Goal: Share content: Share content

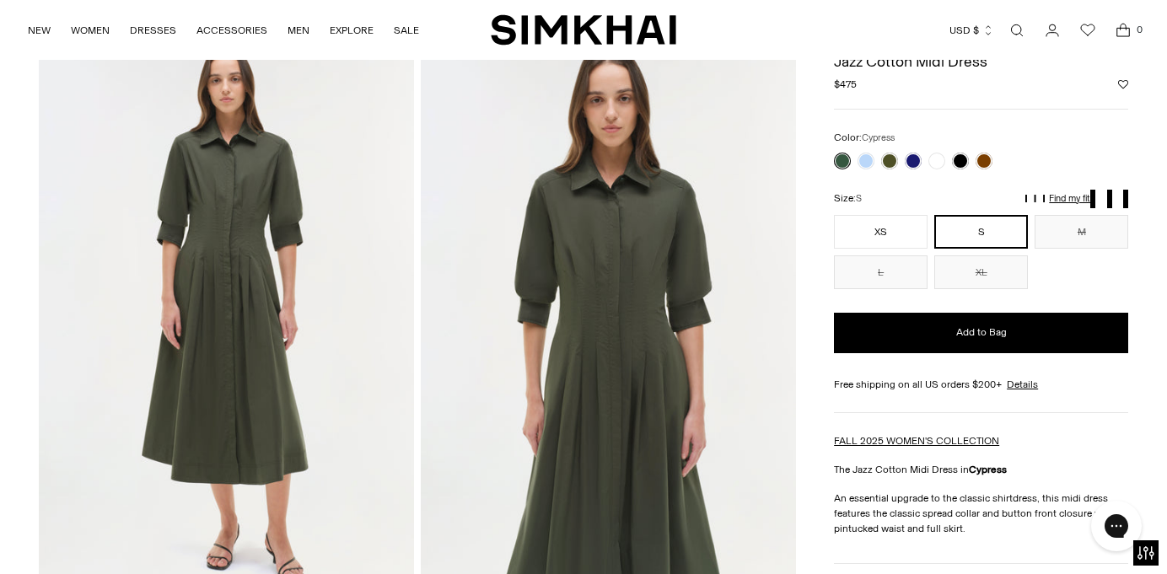
scroll to position [93, 0]
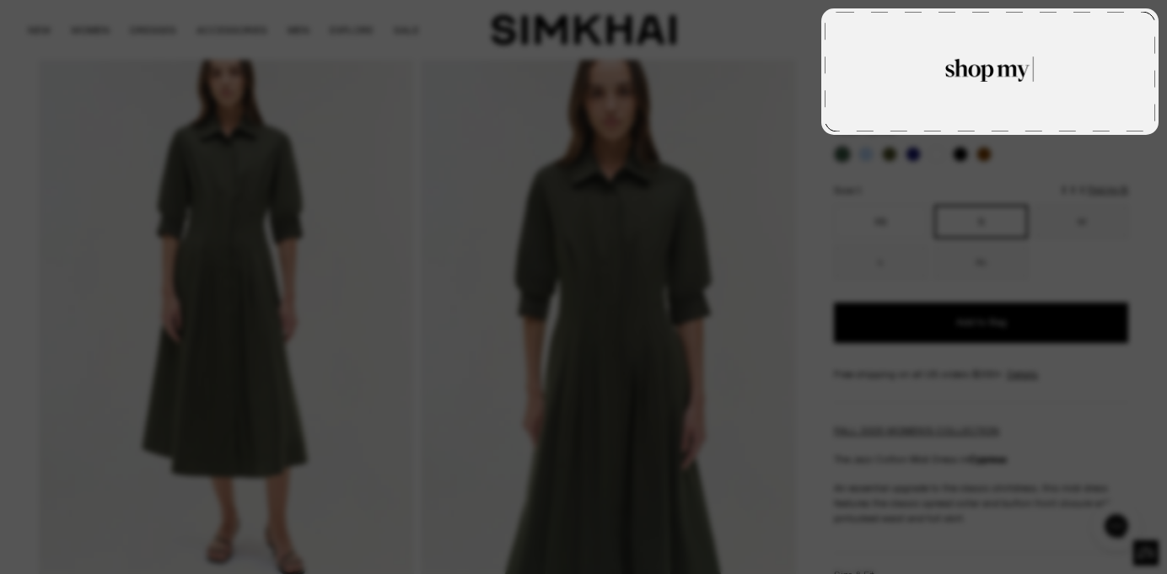
click at [938, 142] on div "Update Required We've detected that you are using an old version of SnapShop. I…" at bounding box center [583, 287] width 1167 height 574
click at [1019, 119] on rect at bounding box center [990, 72] width 330 height 120
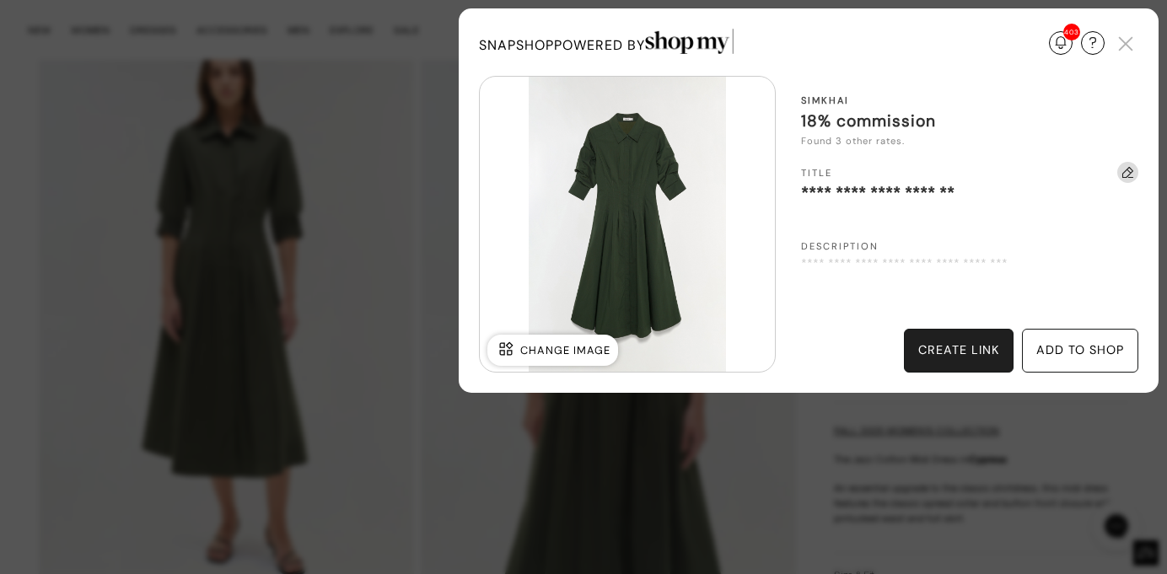
click at [981, 339] on div "create link" at bounding box center [959, 351] width 110 height 44
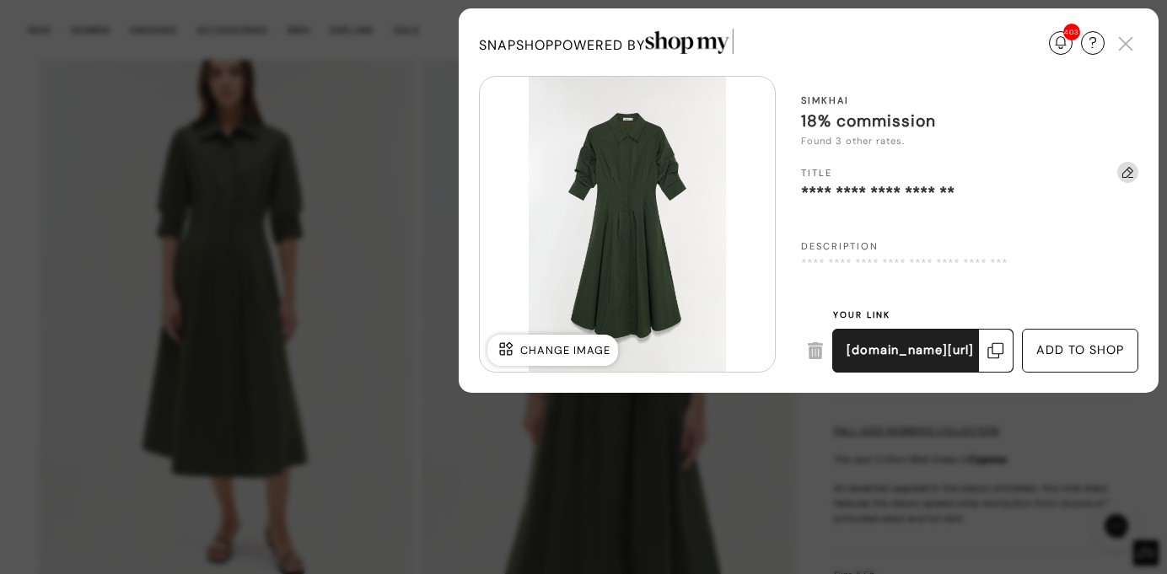
click at [983, 358] on div at bounding box center [996, 351] width 34 height 42
click at [1001, 358] on img at bounding box center [995, 350] width 17 height 17
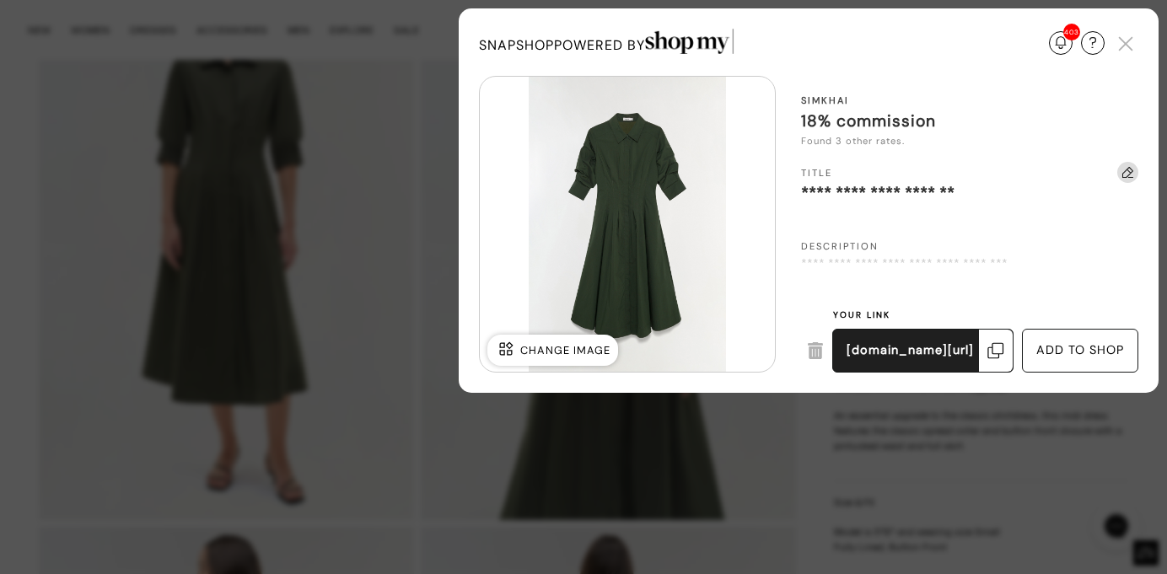
scroll to position [170, 0]
